Goal: Task Accomplishment & Management: Manage account settings

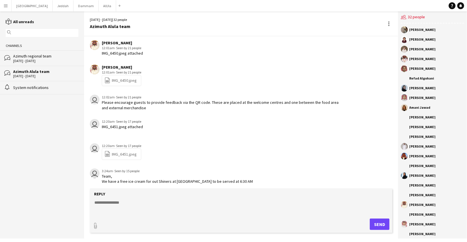
scroll to position [769, 0]
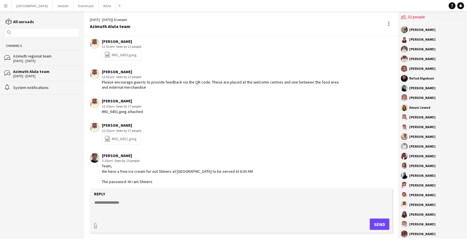
click at [42, 60] on div "[DATE] - [DATE]" at bounding box center [45, 61] width 65 height 4
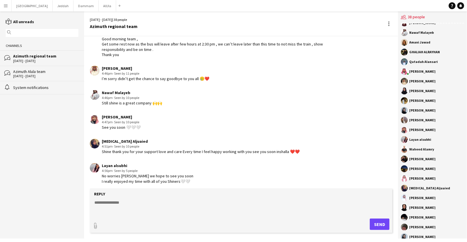
scroll to position [159, 0]
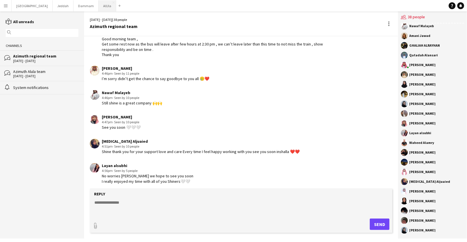
click at [99, 8] on button "AlUla Close" at bounding box center [107, 5] width 17 height 11
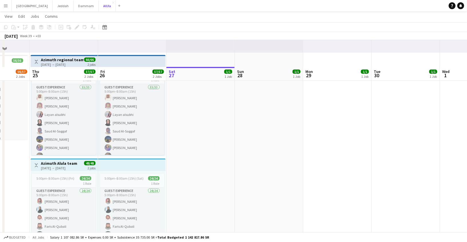
scroll to position [152, 0]
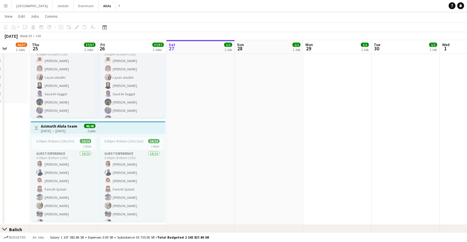
click at [59, 133] on app-top-bar "Toggle View [PERSON_NAME] team [DATE] → [DATE] 48/48 2 jobs" at bounding box center [64, 127] width 67 height 13
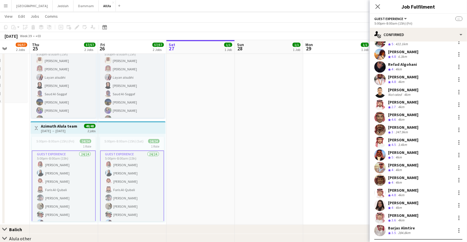
scroll to position [145, 0]
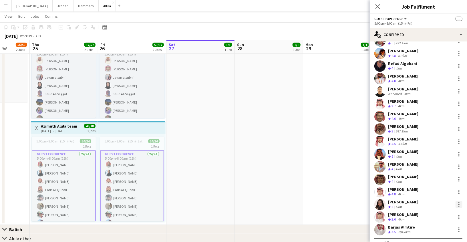
click at [458, 204] on div at bounding box center [458, 204] width 1 height 1
click at [437, 181] on span "Did not show" at bounding box center [435, 179] width 27 height 5
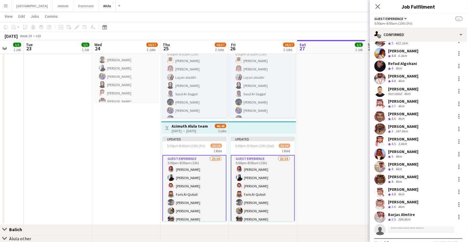
scroll to position [0, 177]
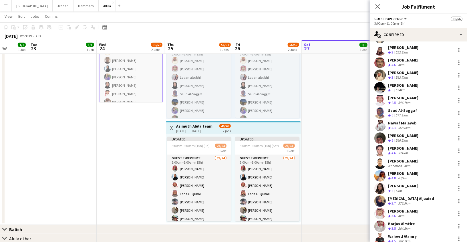
scroll to position [538, 0]
click at [458, 188] on div at bounding box center [458, 188] width 7 height 7
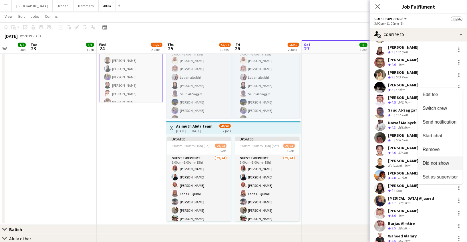
click at [428, 164] on span "Did not show" at bounding box center [435, 163] width 27 height 5
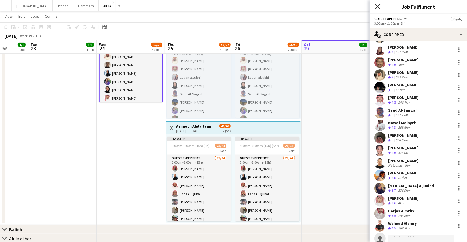
click at [378, 7] on icon "Close pop-in" at bounding box center [377, 6] width 5 height 5
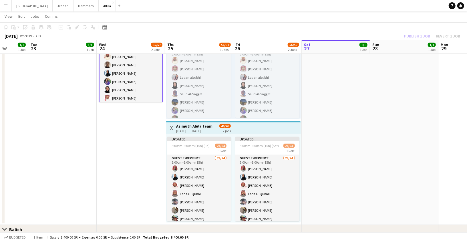
click at [412, 35] on div "Publish 1 job Revert 1 job" at bounding box center [432, 35] width 70 height 7
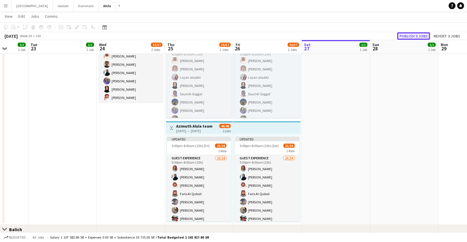
click at [414, 35] on button "Publish 3 jobs" at bounding box center [413, 35] width 33 height 7
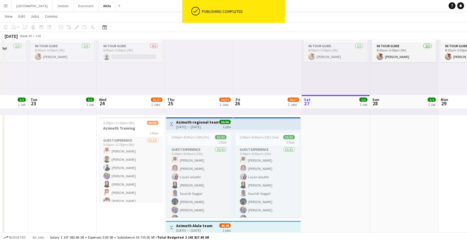
scroll to position [5, 0]
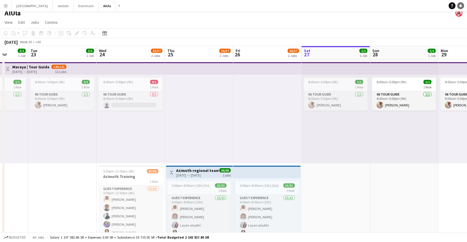
click at [460, 4] on icon "Notifications" at bounding box center [460, 5] width 3 height 3
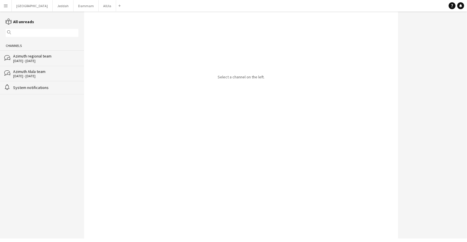
click at [44, 54] on div "Azimuth regional team" at bounding box center [45, 55] width 65 height 5
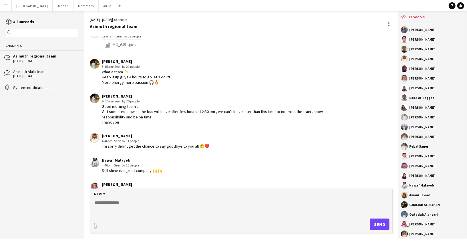
scroll to position [723, 0]
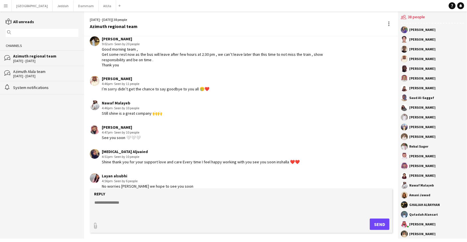
click at [137, 202] on textarea at bounding box center [242, 206] width 297 height 15
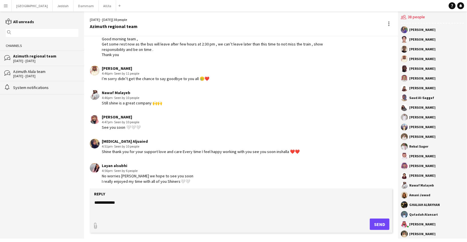
type textarea "**********"
